Goal: Find specific page/section: Find specific page/section

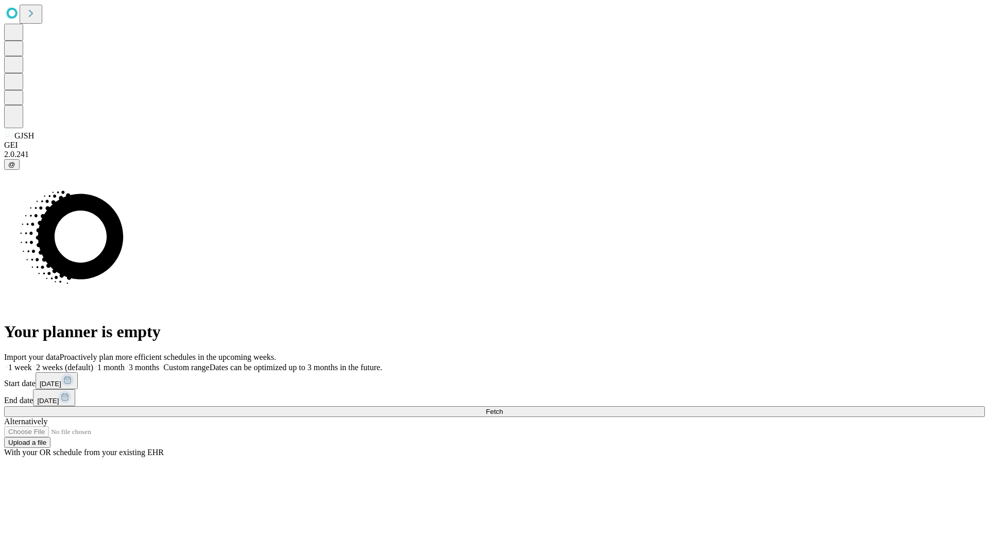
click at [503, 408] on span "Fetch" at bounding box center [494, 412] width 17 height 8
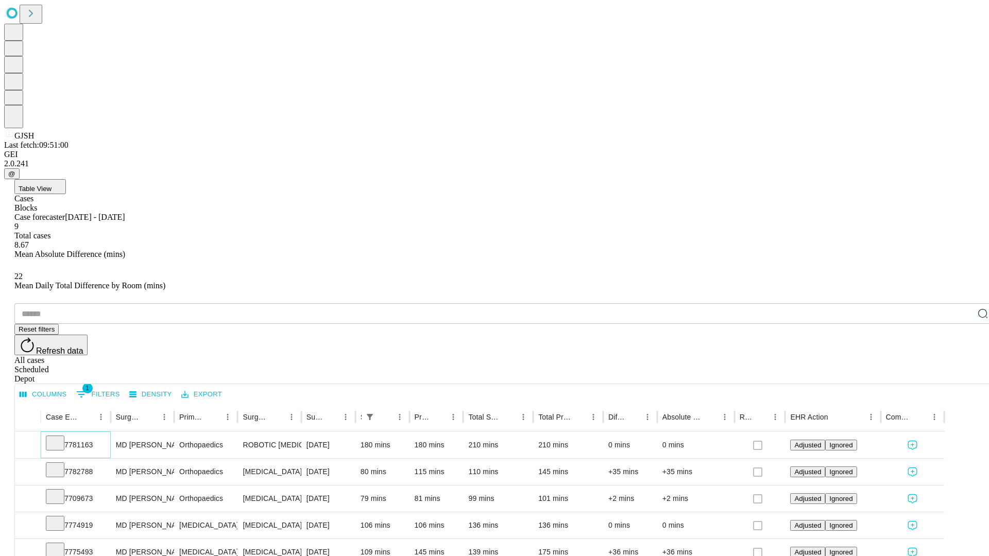
click at [60, 437] on icon at bounding box center [55, 442] width 10 height 10
